Goal: Task Accomplishment & Management: Use online tool/utility

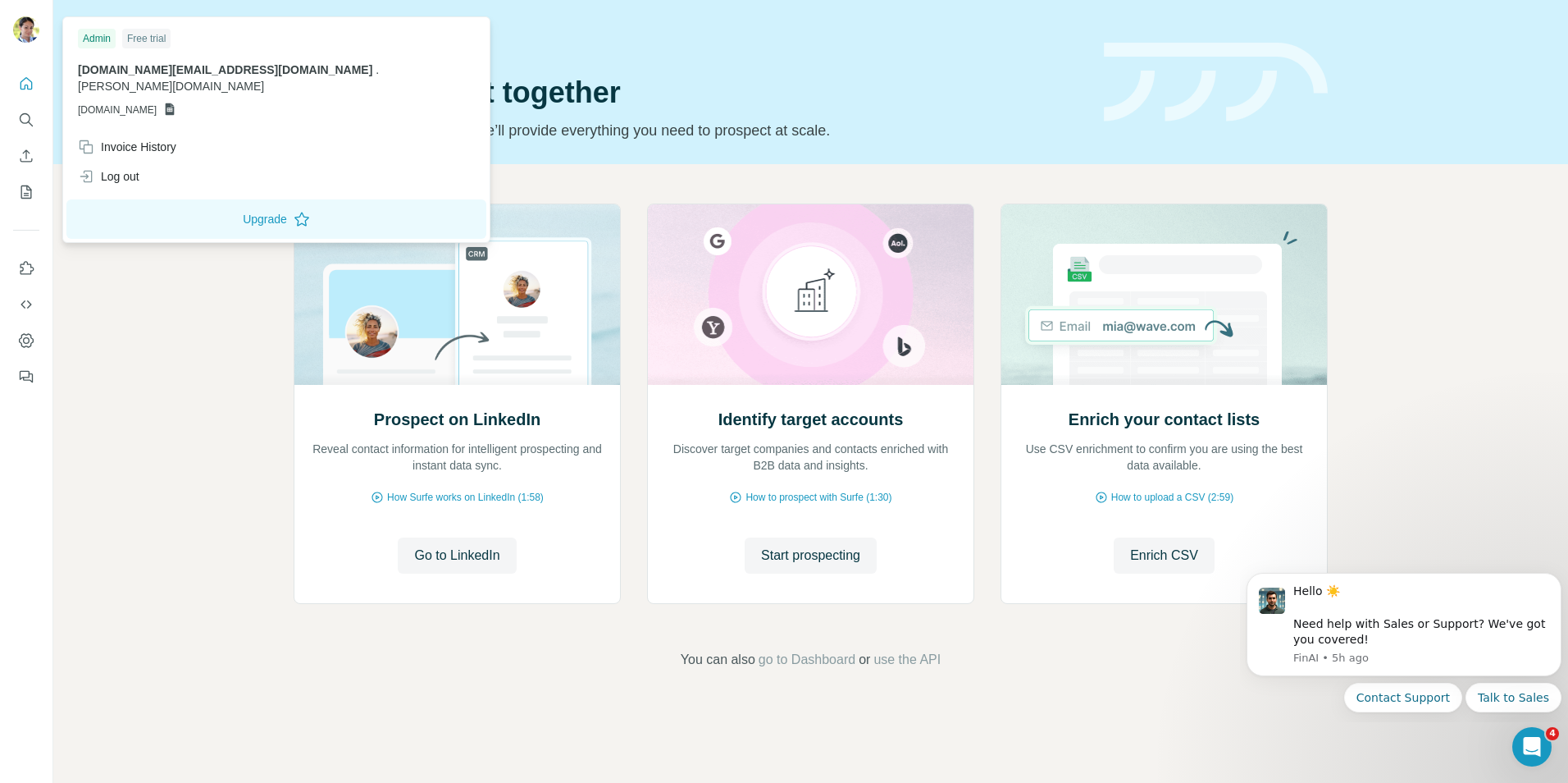
click at [146, 39] on div "Free trial" at bounding box center [147, 39] width 49 height 20
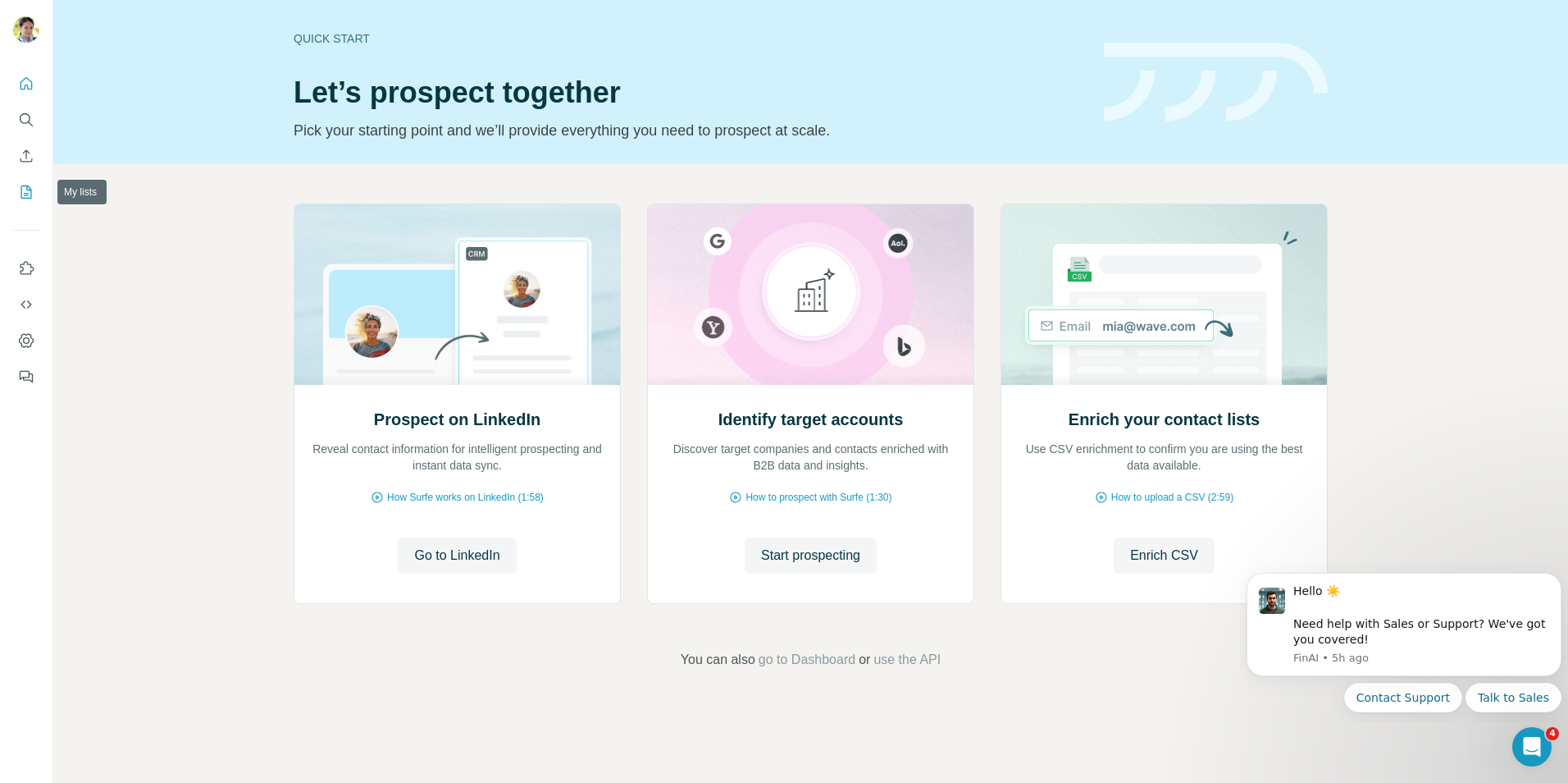
click at [23, 189] on icon "My lists" at bounding box center [26, 192] width 16 height 16
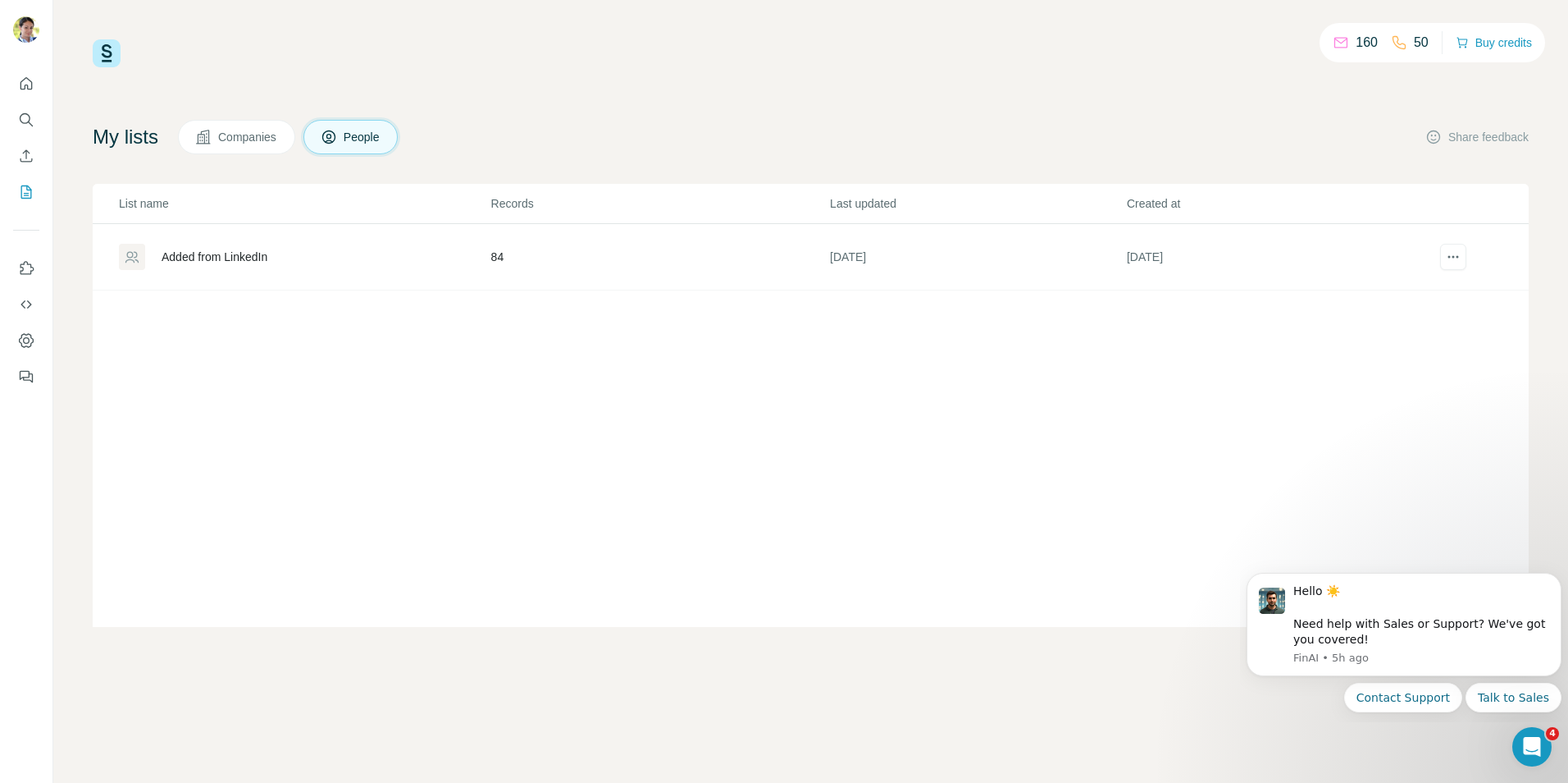
click at [255, 255] on div "Added from LinkedIn" at bounding box center [213, 257] width 105 height 16
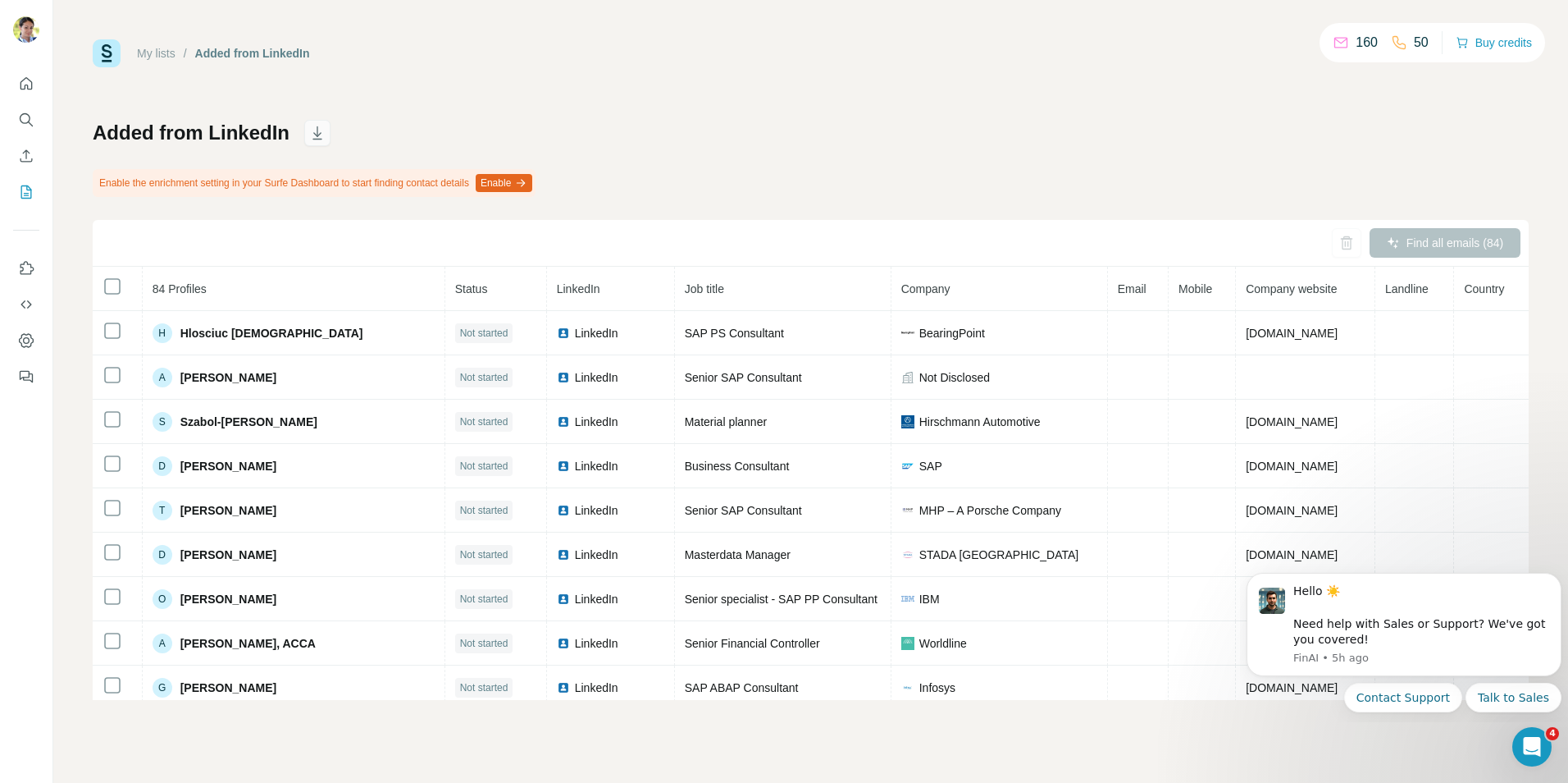
click at [316, 131] on icon "button" at bounding box center [317, 132] width 16 height 16
click at [532, 182] on button "Enable" at bounding box center [503, 183] width 57 height 18
